Goal: Task Accomplishment & Management: Use online tool/utility

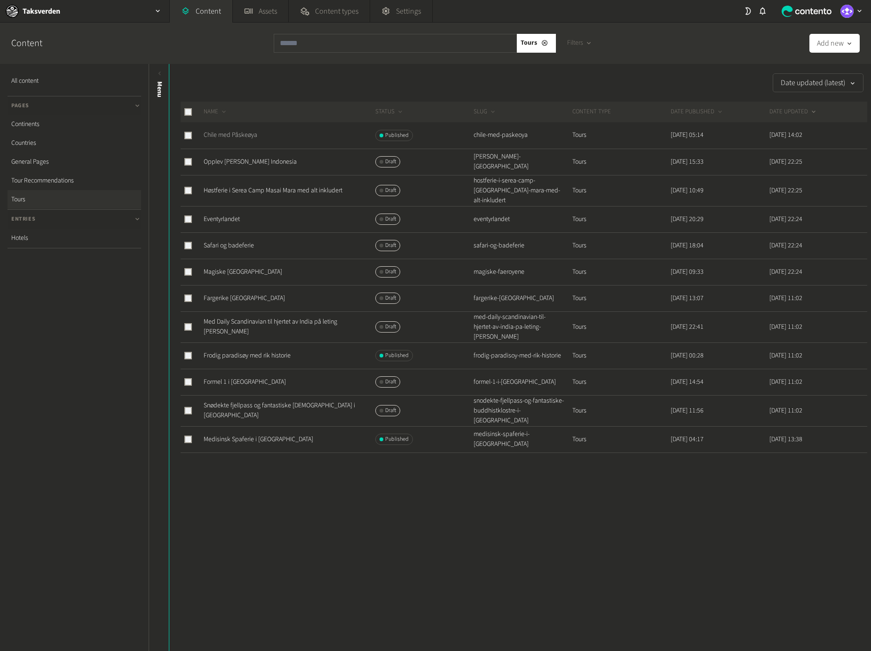
click at [243, 137] on link "Chile med Påskeøya" at bounding box center [231, 134] width 54 height 9
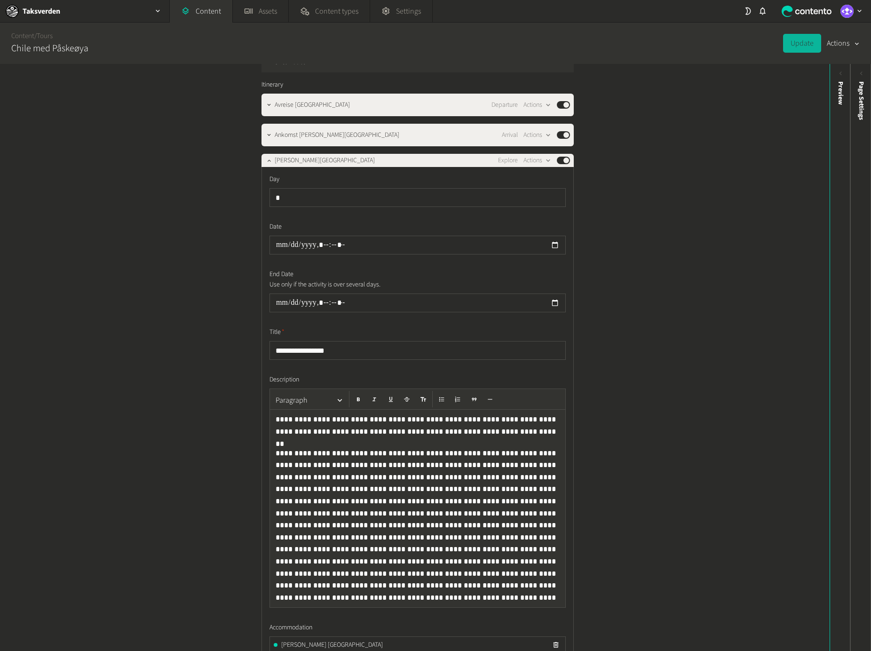
scroll to position [1015, 0]
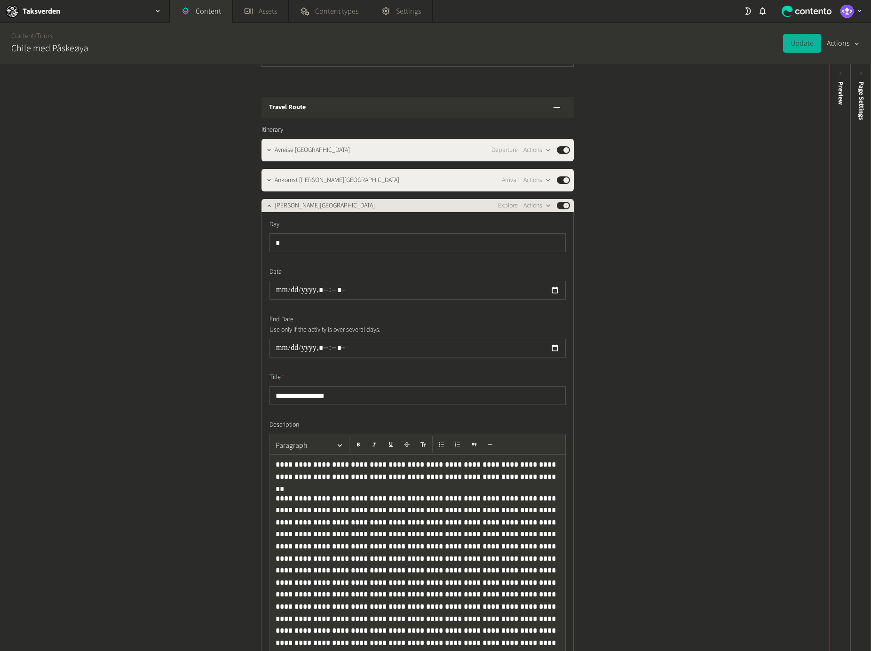
click at [298, 201] on span "[PERSON_NAME][GEOGRAPHIC_DATA]" at bounding box center [325, 206] width 100 height 10
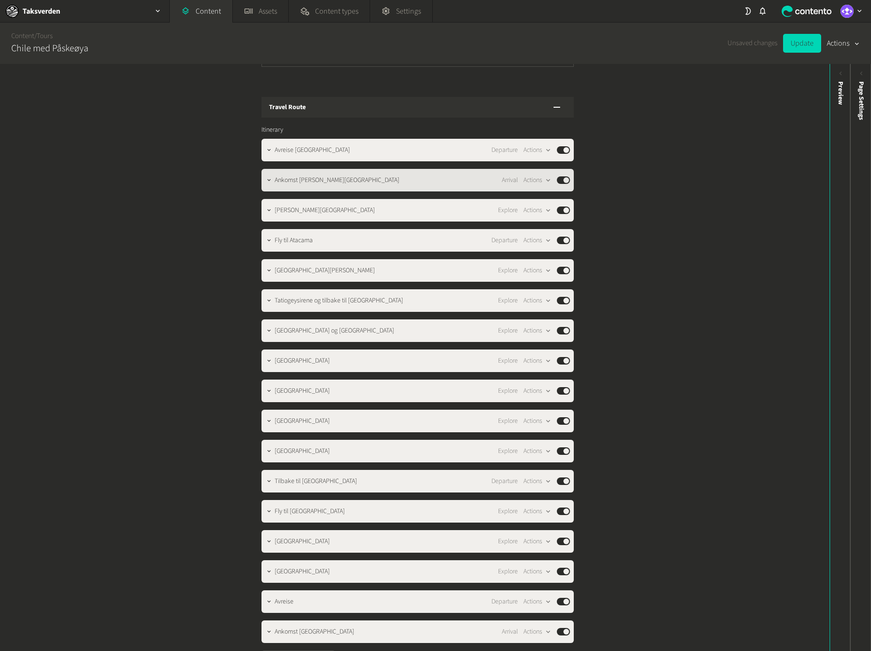
click at [331, 176] on span "Ankomst [PERSON_NAME][GEOGRAPHIC_DATA]" at bounding box center [337, 181] width 125 height 10
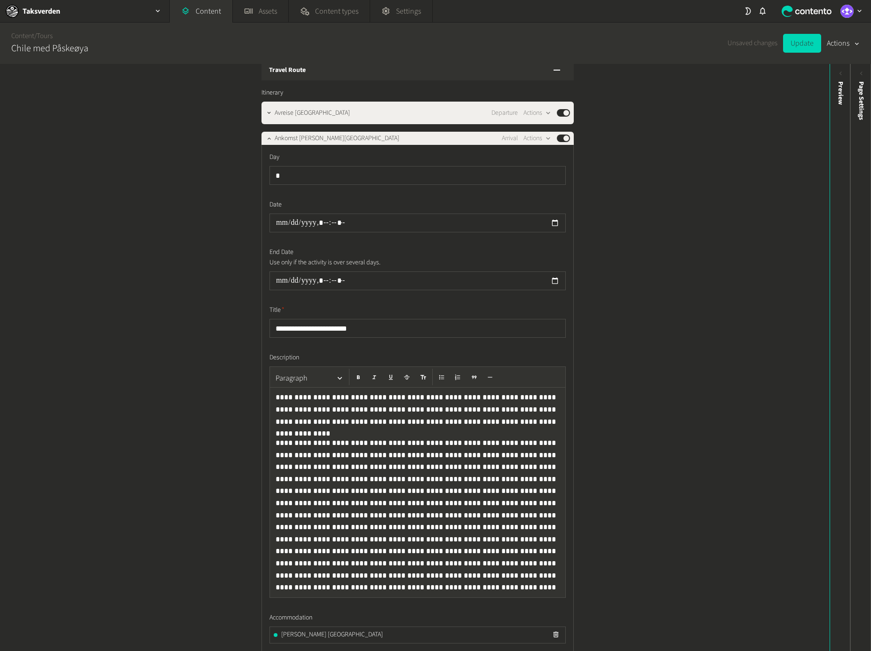
scroll to position [1053, 0]
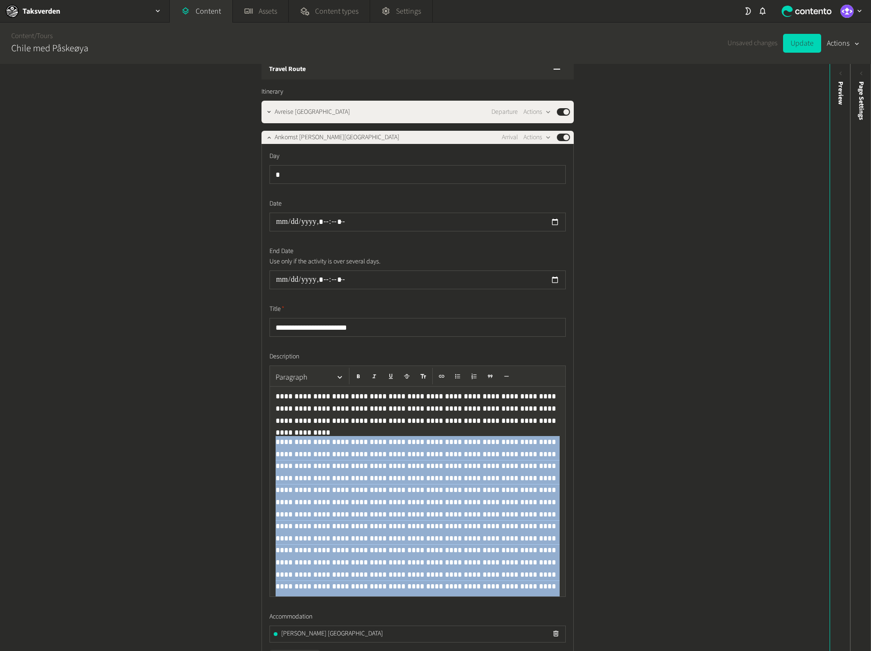
drag, startPoint x: 402, startPoint y: 580, endPoint x: 269, endPoint y: 436, distance: 195.8
click at [270, 436] on div "**********" at bounding box center [418, 481] width 296 height 231
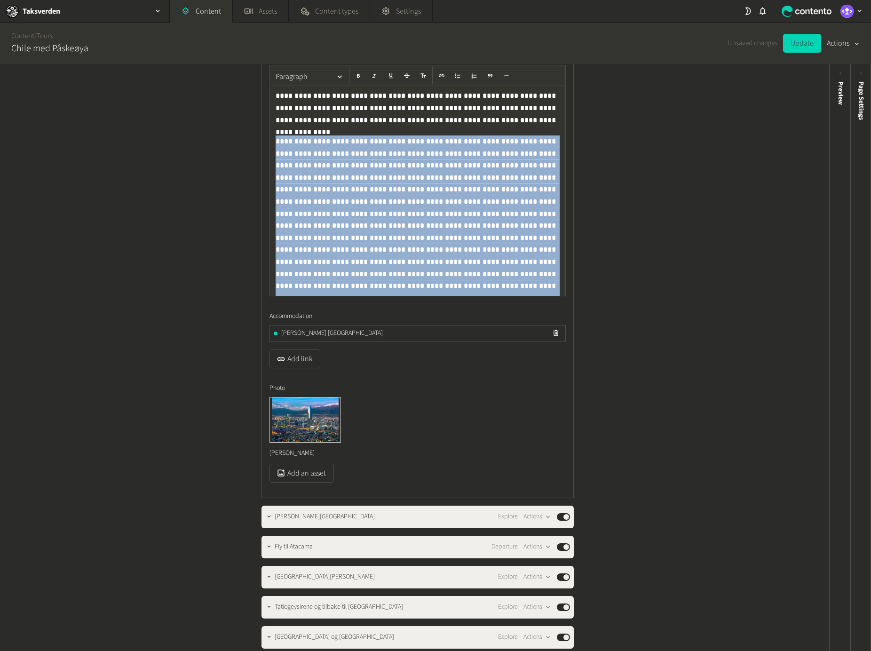
scroll to position [1391, 0]
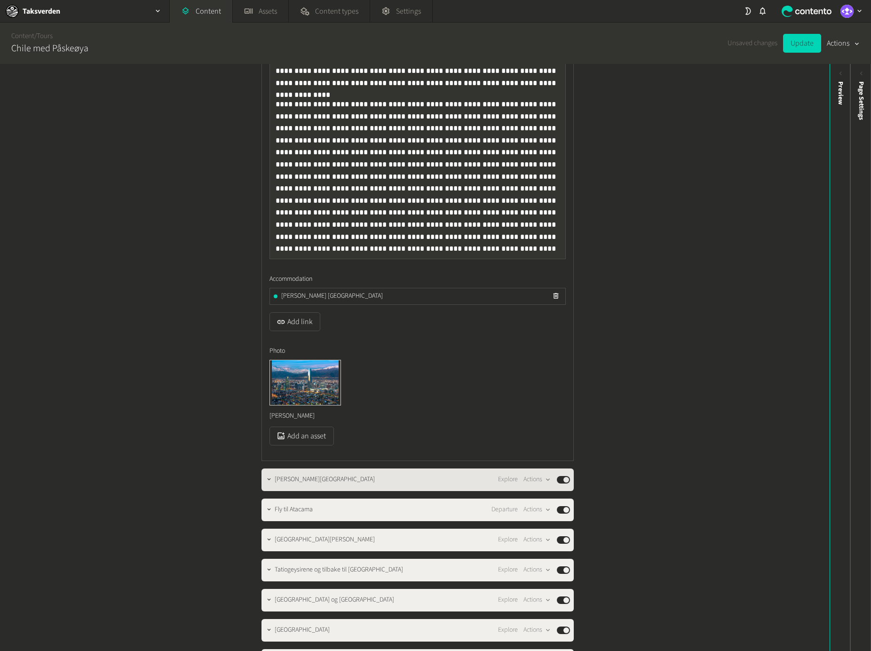
click at [388, 474] on div "[PERSON_NAME][GEOGRAPHIC_DATA] Explore Actions Published" at bounding box center [423, 479] width 296 height 11
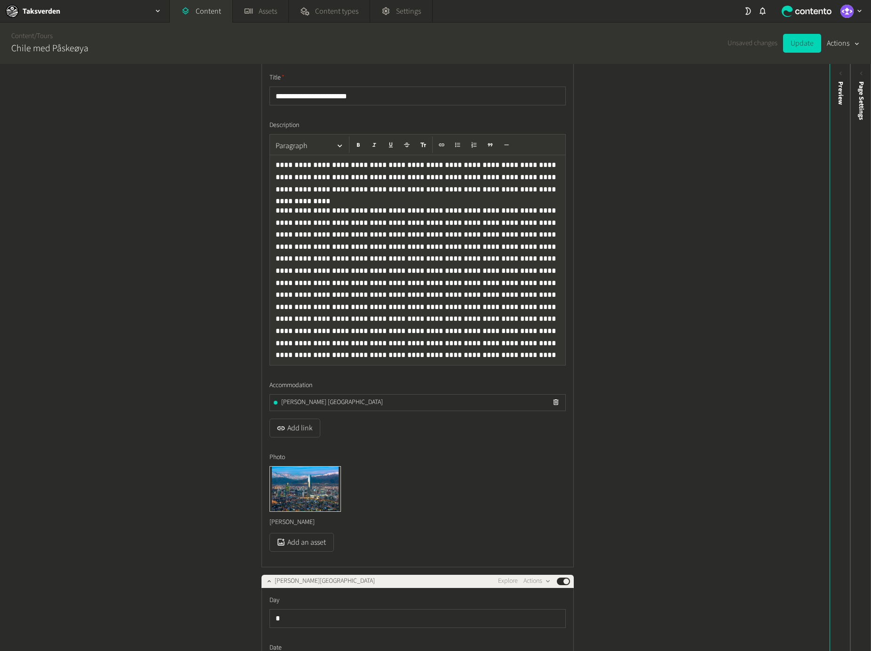
scroll to position [1280, 0]
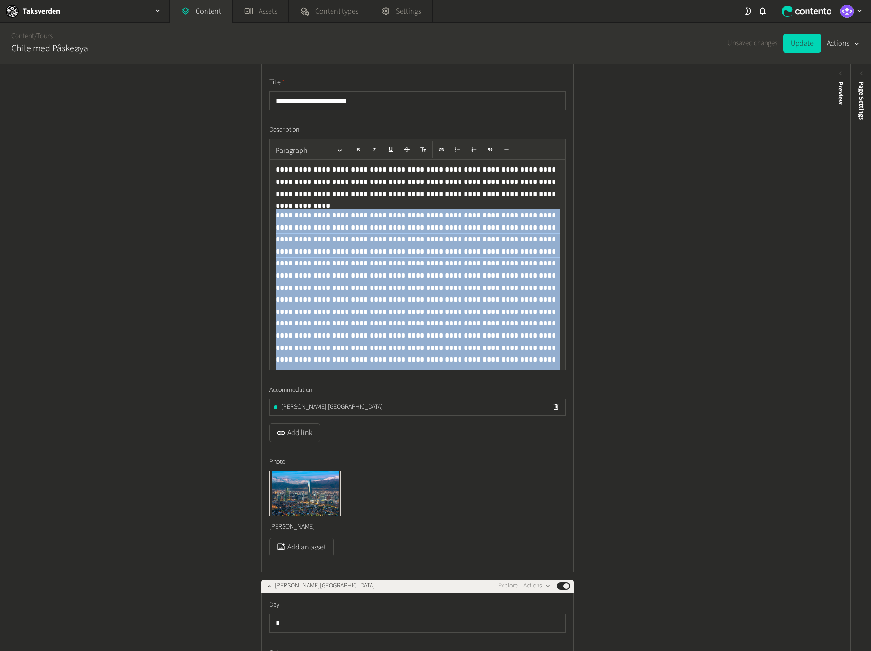
drag, startPoint x: 412, startPoint y: 351, endPoint x: 238, endPoint y: 210, distance: 223.9
click at [238, 210] on div "**********" at bounding box center [415, 357] width 830 height 587
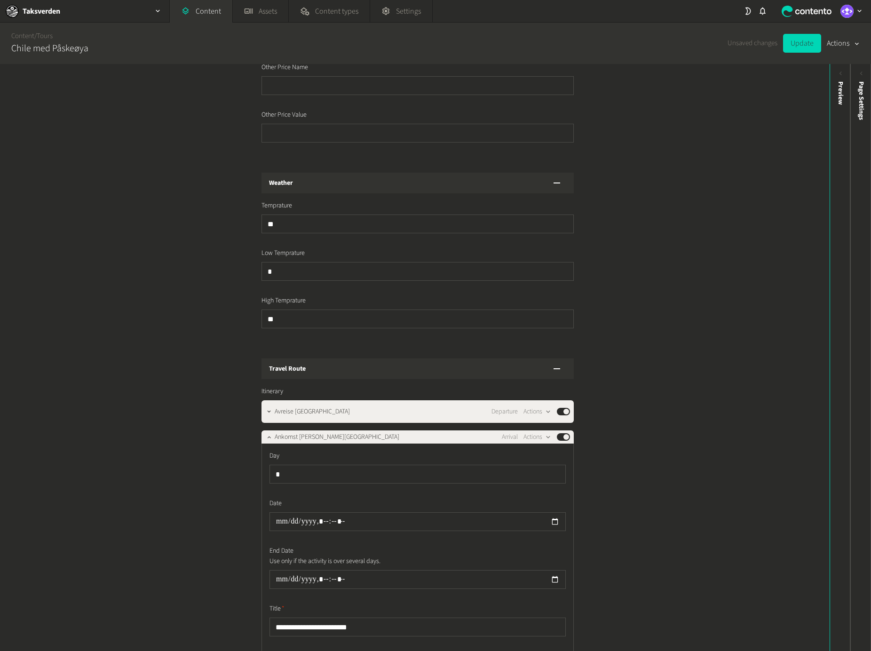
scroll to position [744, 0]
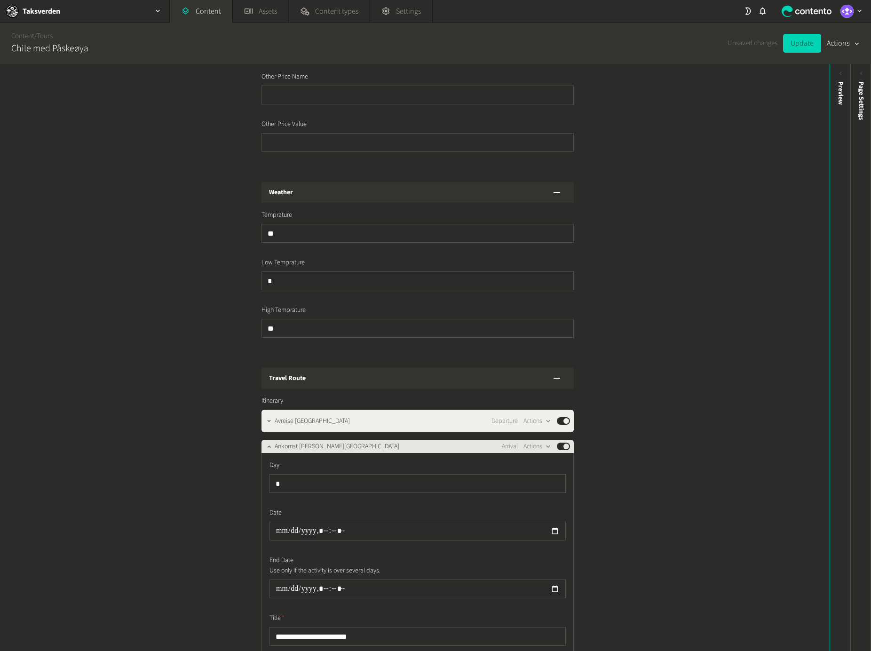
click at [336, 442] on span "Ankomst [PERSON_NAME][GEOGRAPHIC_DATA]" at bounding box center [337, 447] width 125 height 10
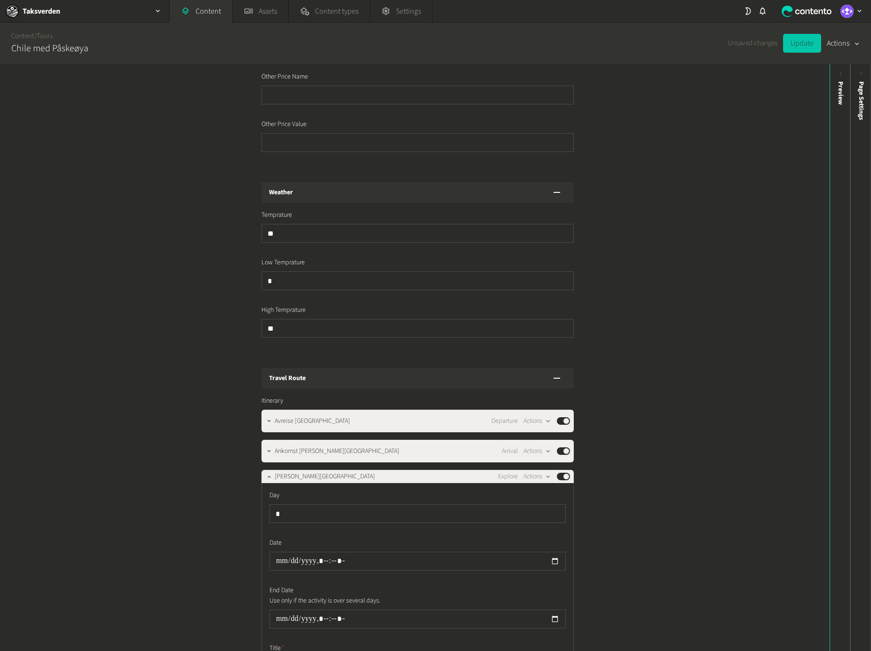
click at [810, 40] on button "Update" at bounding box center [803, 43] width 38 height 19
click at [42, 7] on h2 "Taksverden" at bounding box center [42, 11] width 38 height 11
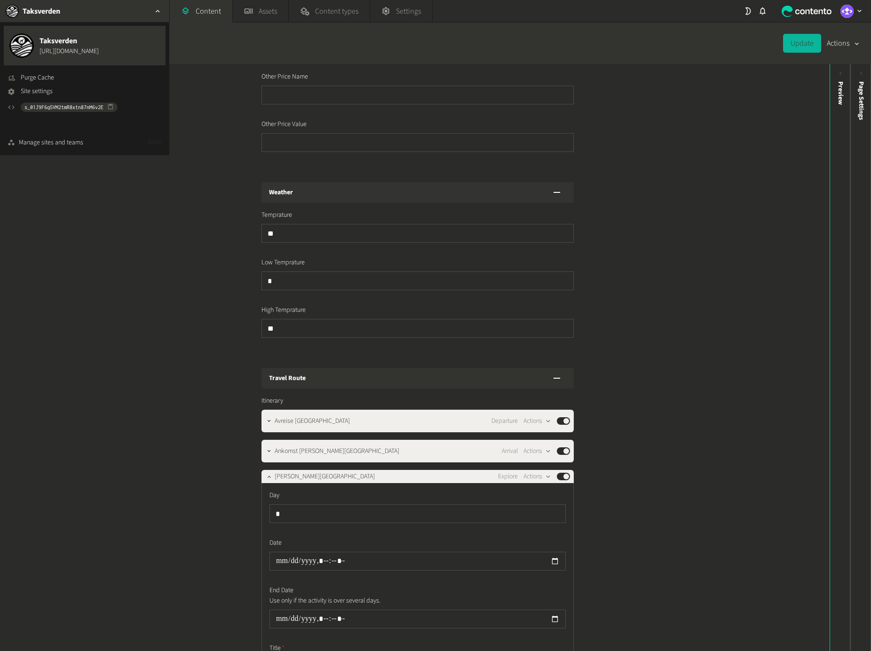
drag, startPoint x: 43, startPoint y: 76, endPoint x: 709, endPoint y: 123, distance: 667.5
click at [692, 64] on div "**********" at bounding box center [435, 32] width 871 height 64
drag, startPoint x: 807, startPoint y: 60, endPoint x: 804, endPoint y: 48, distance: 12.7
click at [807, 59] on div "Update Actions" at bounding box center [822, 43] width 77 height 41
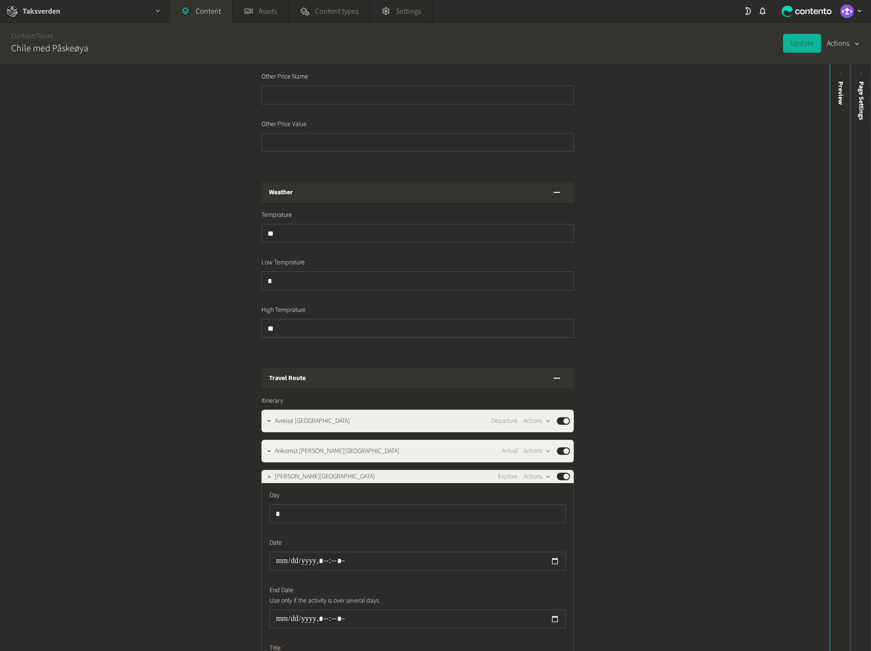
click at [30, 11] on h2 "Taksverden" at bounding box center [42, 11] width 38 height 11
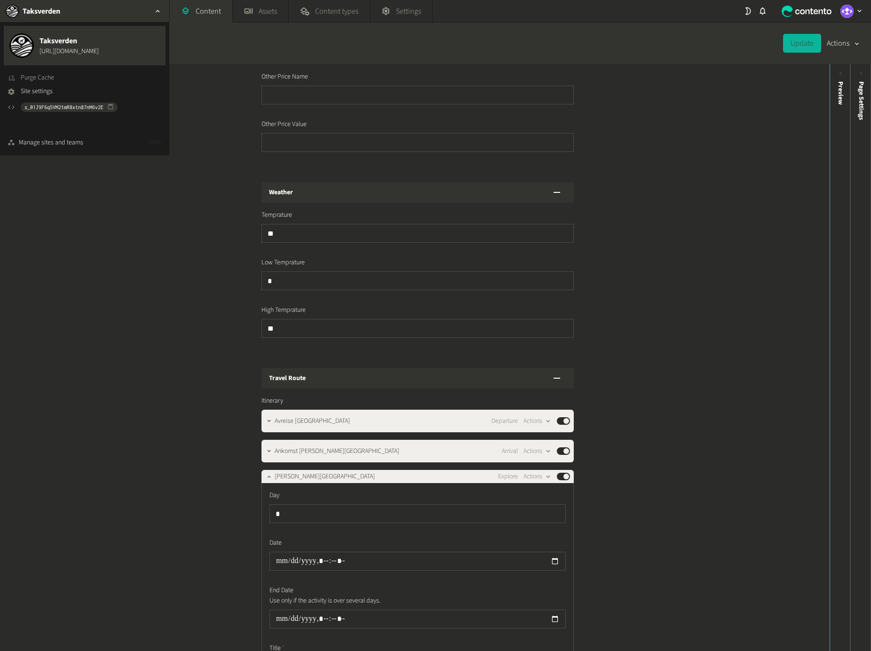
click at [48, 76] on span "Purge Cache" at bounding box center [37, 78] width 33 height 10
click at [50, 80] on span "Purge Cache" at bounding box center [37, 78] width 33 height 10
